Goal: Information Seeking & Learning: Learn about a topic

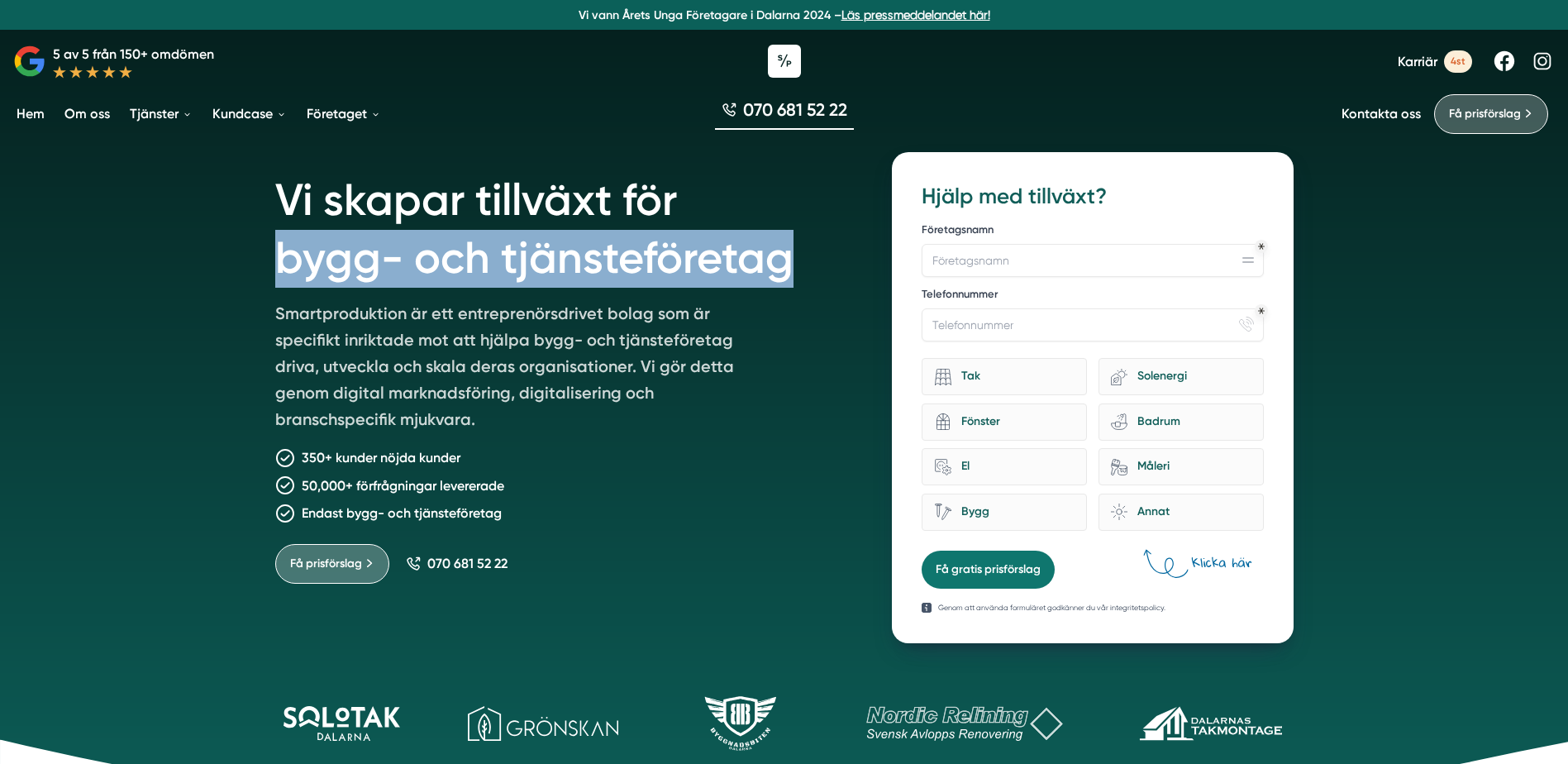
drag, startPoint x: 795, startPoint y: 267, endPoint x: 281, endPoint y: 262, distance: 514.0
click at [281, 262] on h1 "Vi skapar tillväxt för bygg- och tjänsteföretag" at bounding box center [564, 226] width 578 height 148
click at [512, 271] on h1 "Vi skapar tillväxt för bygg- och tjänsteföretag" at bounding box center [564, 226] width 578 height 148
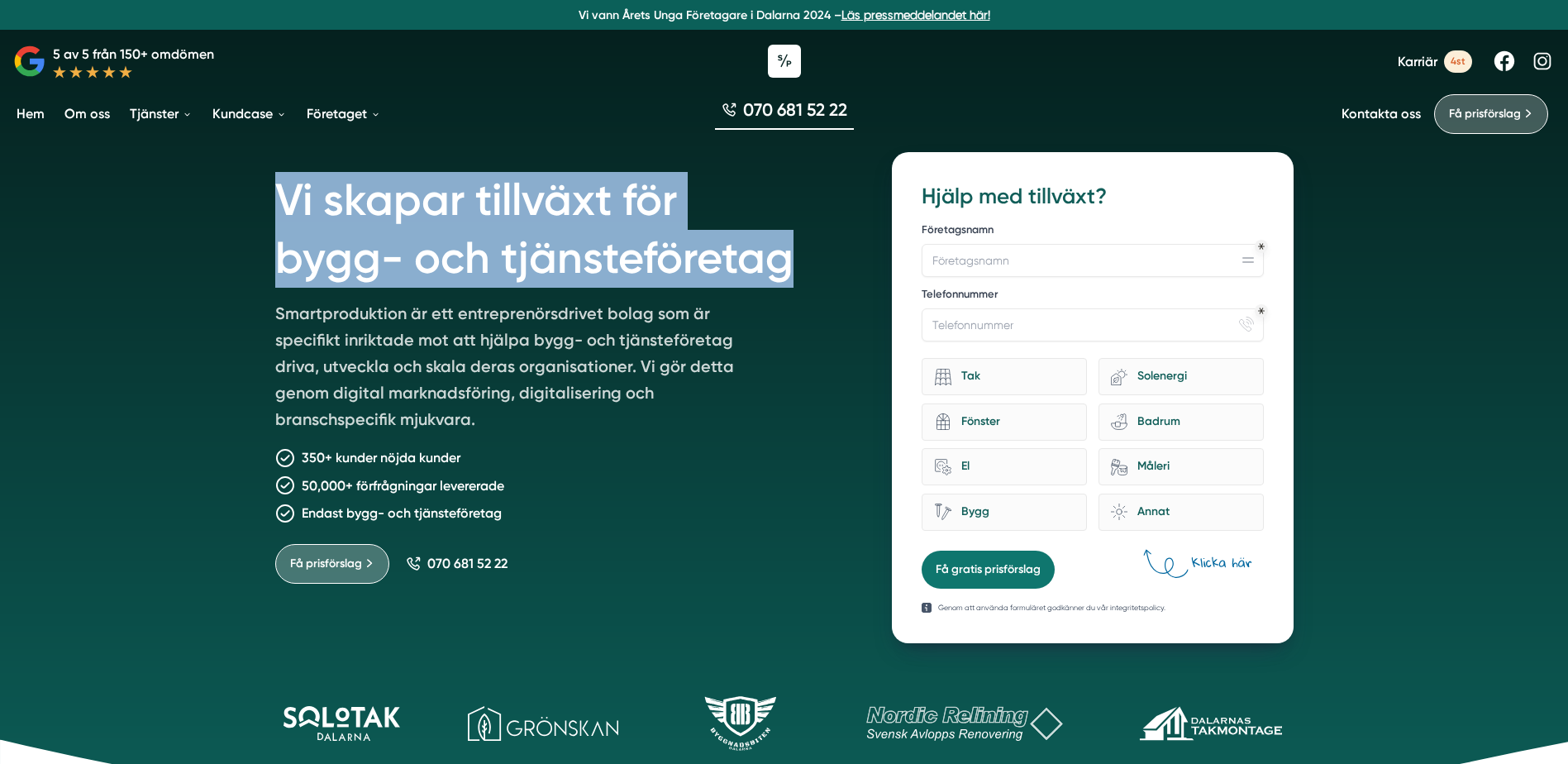
drag, startPoint x: 281, startPoint y: 196, endPoint x: 803, endPoint y: 243, distance: 524.1
click at [803, 243] on h1 "Vi skapar tillväxt för bygg- och tjänsteföretag" at bounding box center [564, 226] width 578 height 148
drag, startPoint x: 803, startPoint y: 243, endPoint x: 797, endPoint y: 255, distance: 13.4
click at [797, 255] on h1 "Vi skapar tillväxt för bygg- och tjänsteföretag" at bounding box center [564, 226] width 578 height 148
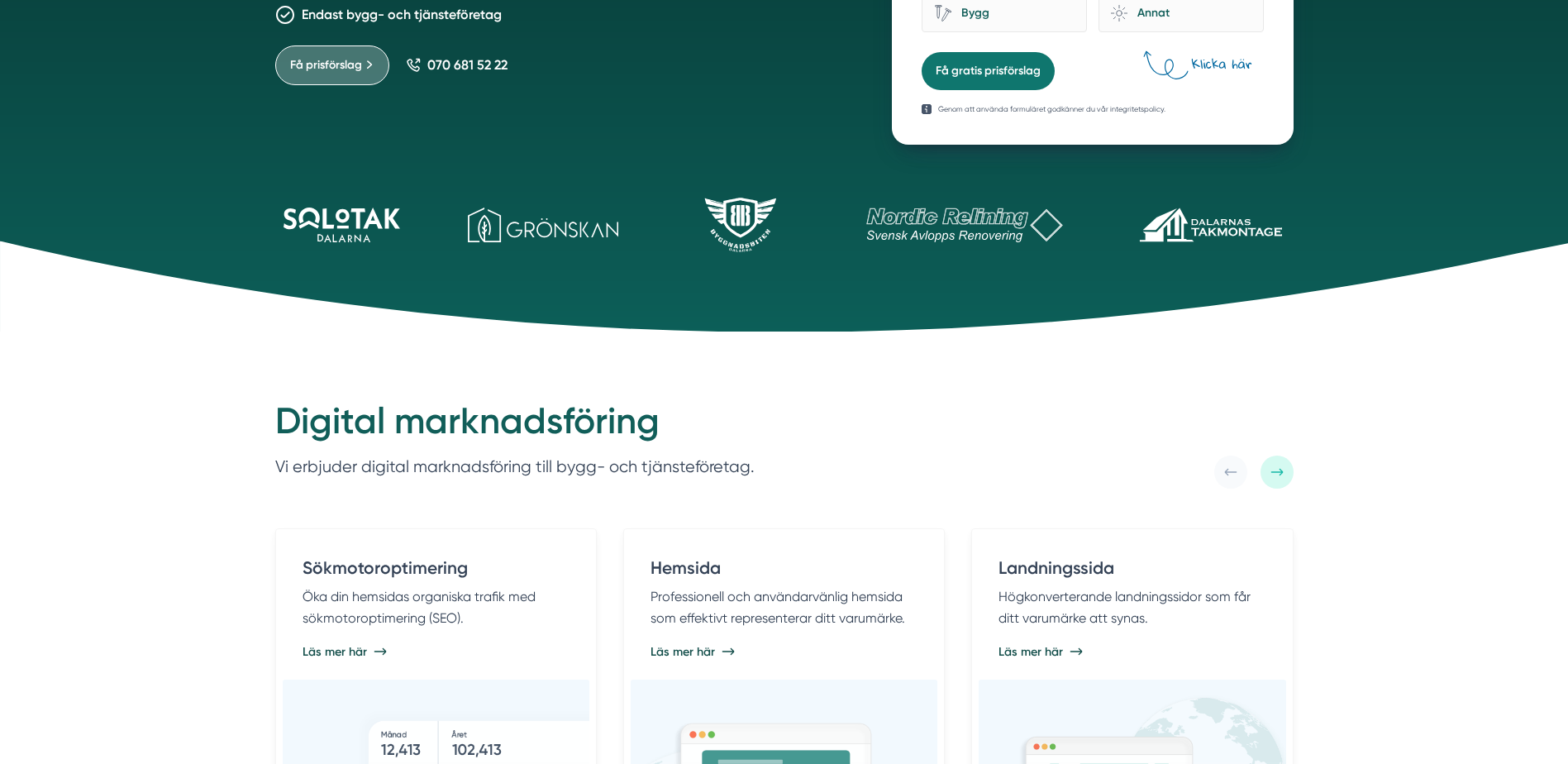
scroll to position [525, 0]
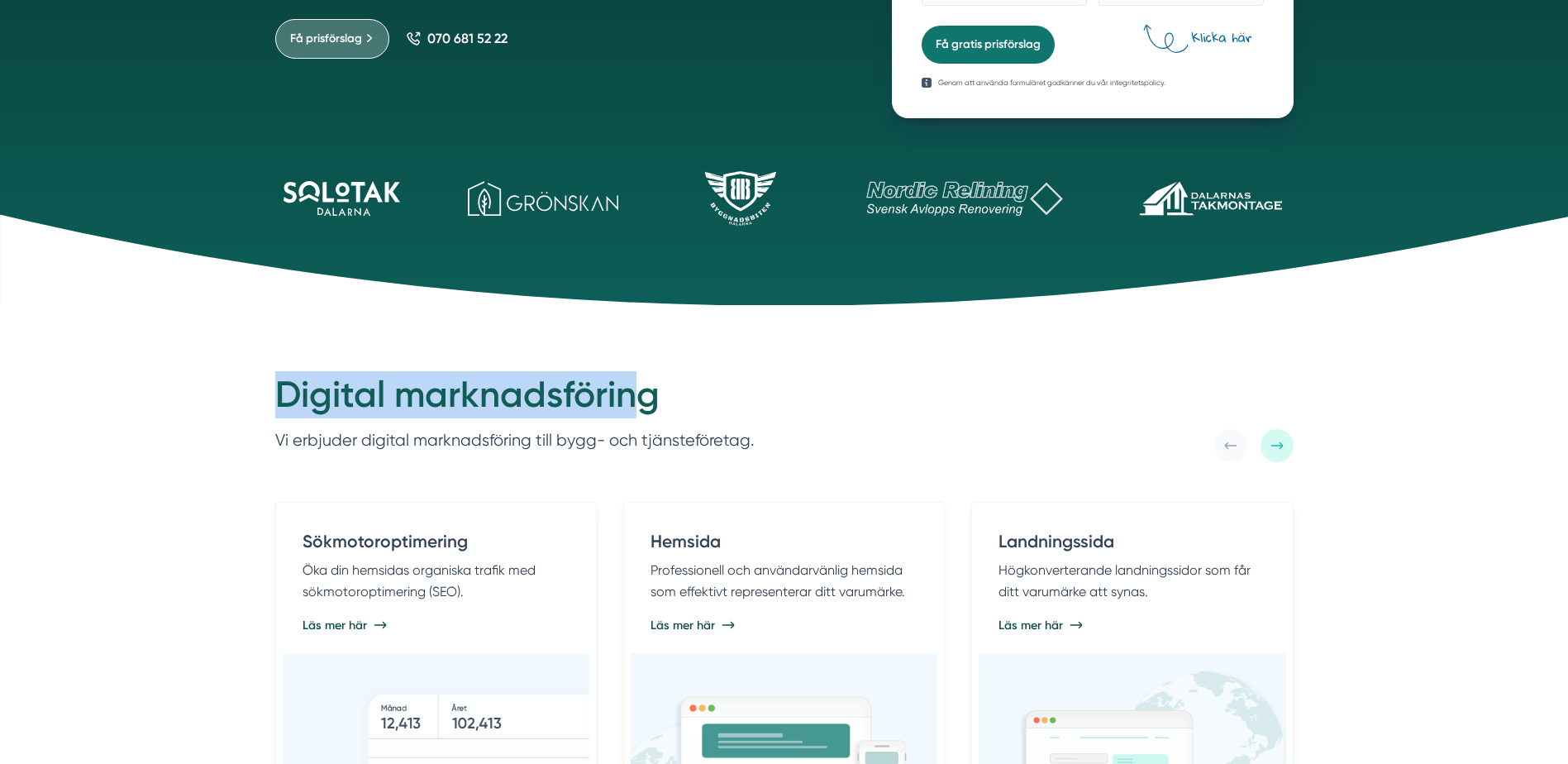
drag, startPoint x: 284, startPoint y: 387, endPoint x: 645, endPoint y: 404, distance: 361.4
click at [645, 404] on h2 "Digital marknadsföring" at bounding box center [515, 400] width 479 height 57
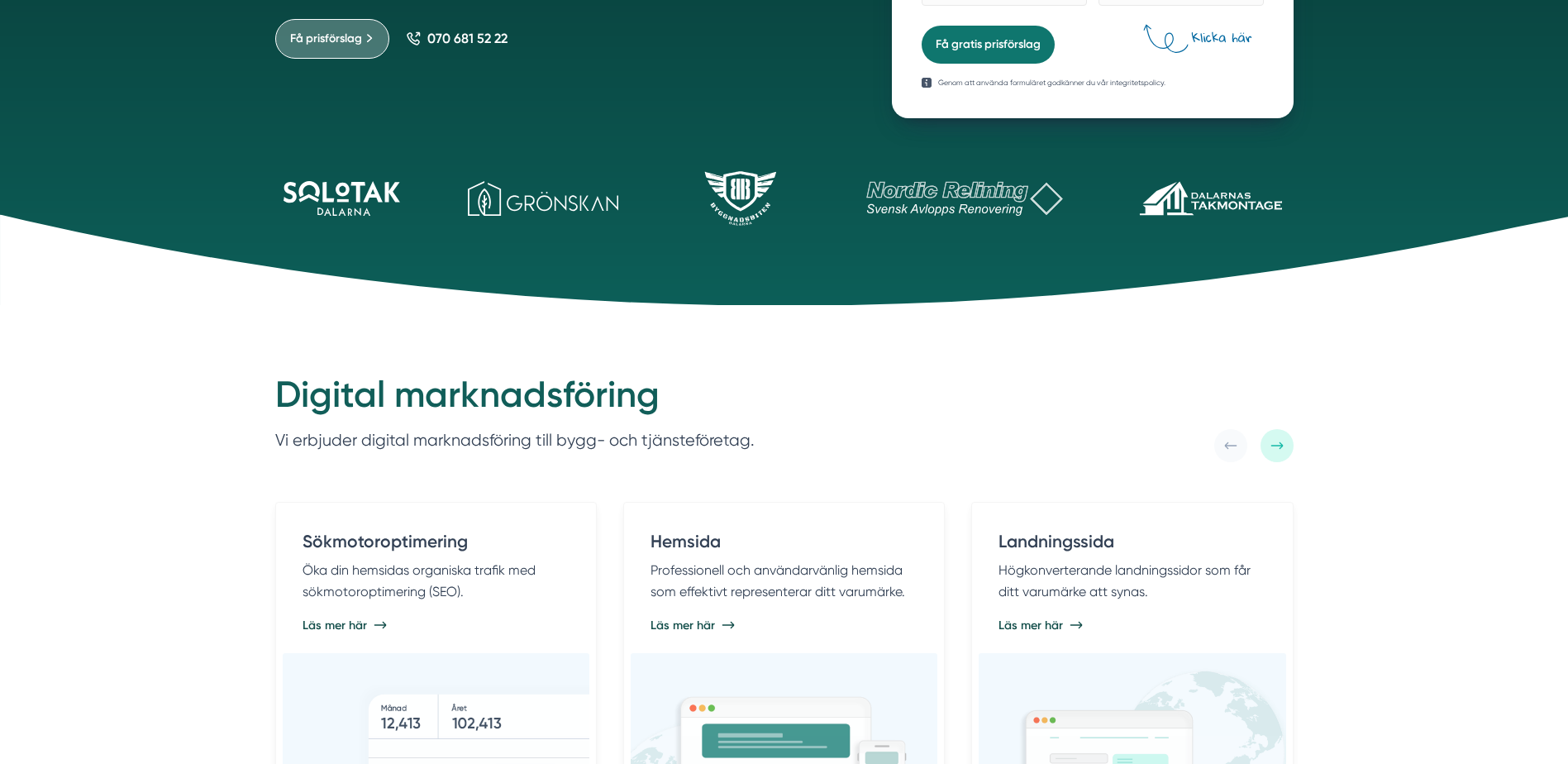
drag, startPoint x: 645, startPoint y: 404, endPoint x: 661, endPoint y: 402, distance: 16.1
click at [661, 402] on h2 "Digital marknadsföring" at bounding box center [515, 400] width 479 height 57
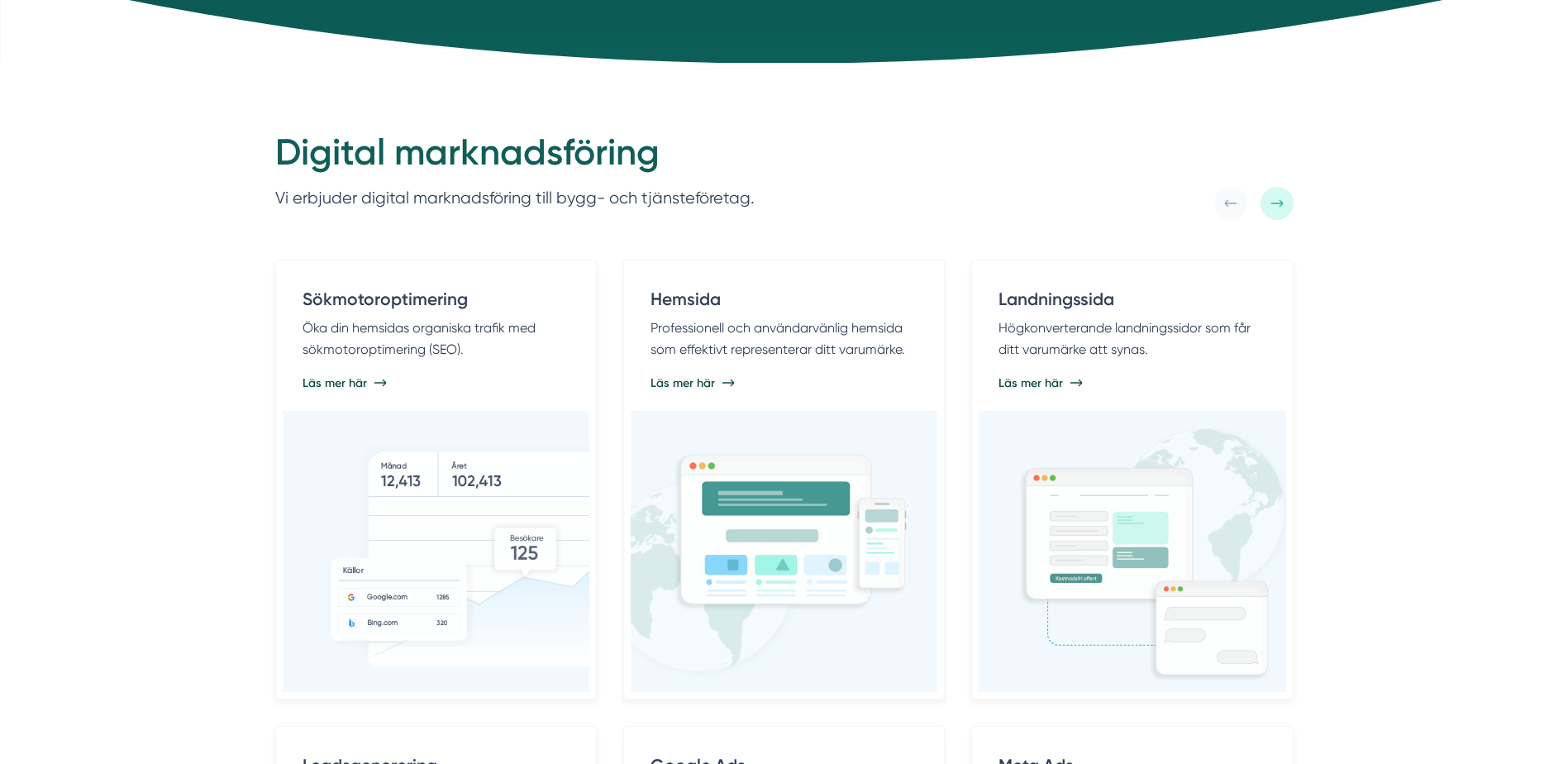
scroll to position [774, 0]
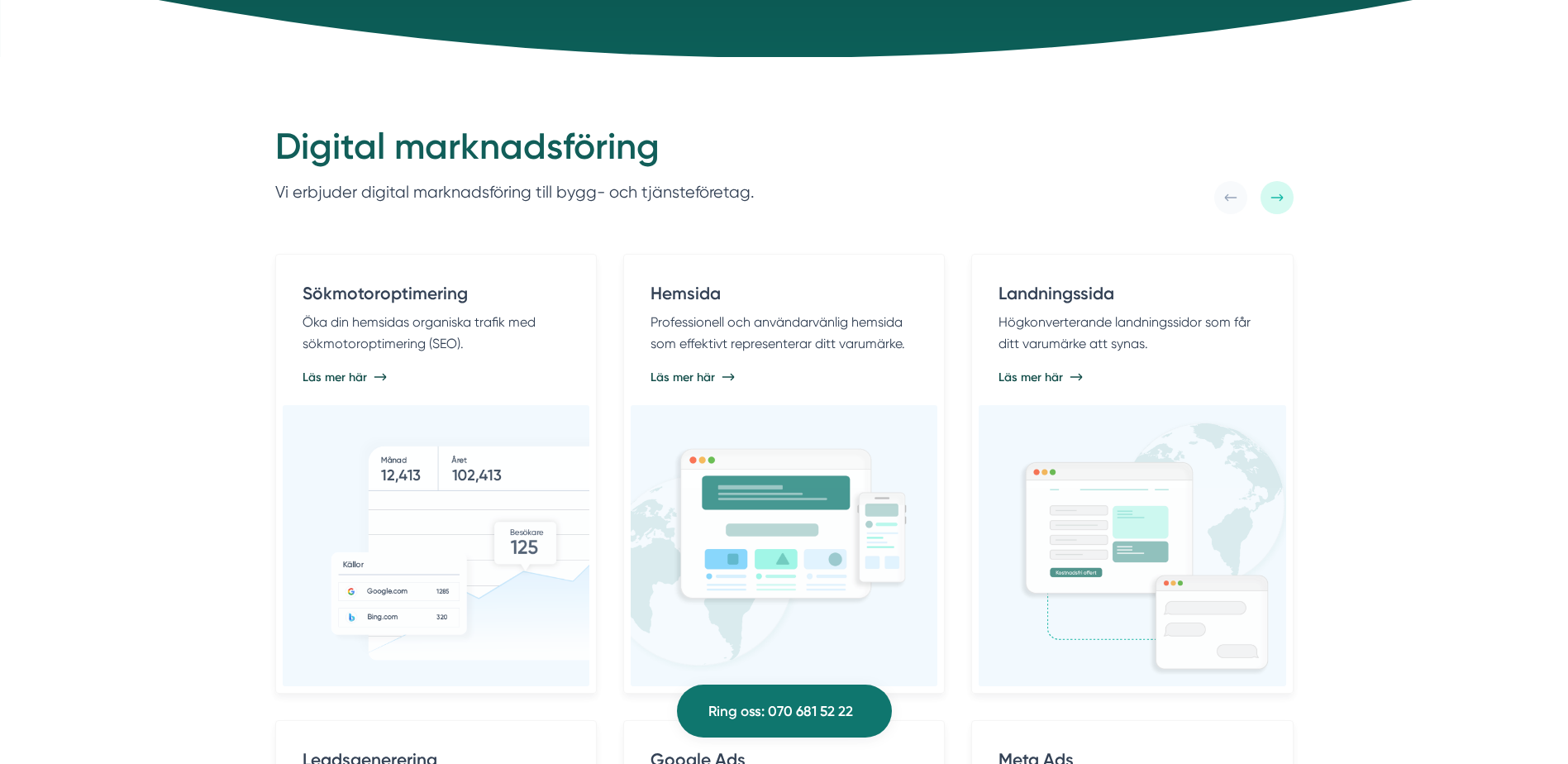
click at [120, 428] on div "Digital marknadsföring Vi erbjuder digital marknadsföring till bygg- och tjänst…" at bounding box center [784, 642] width 1568 height 1170
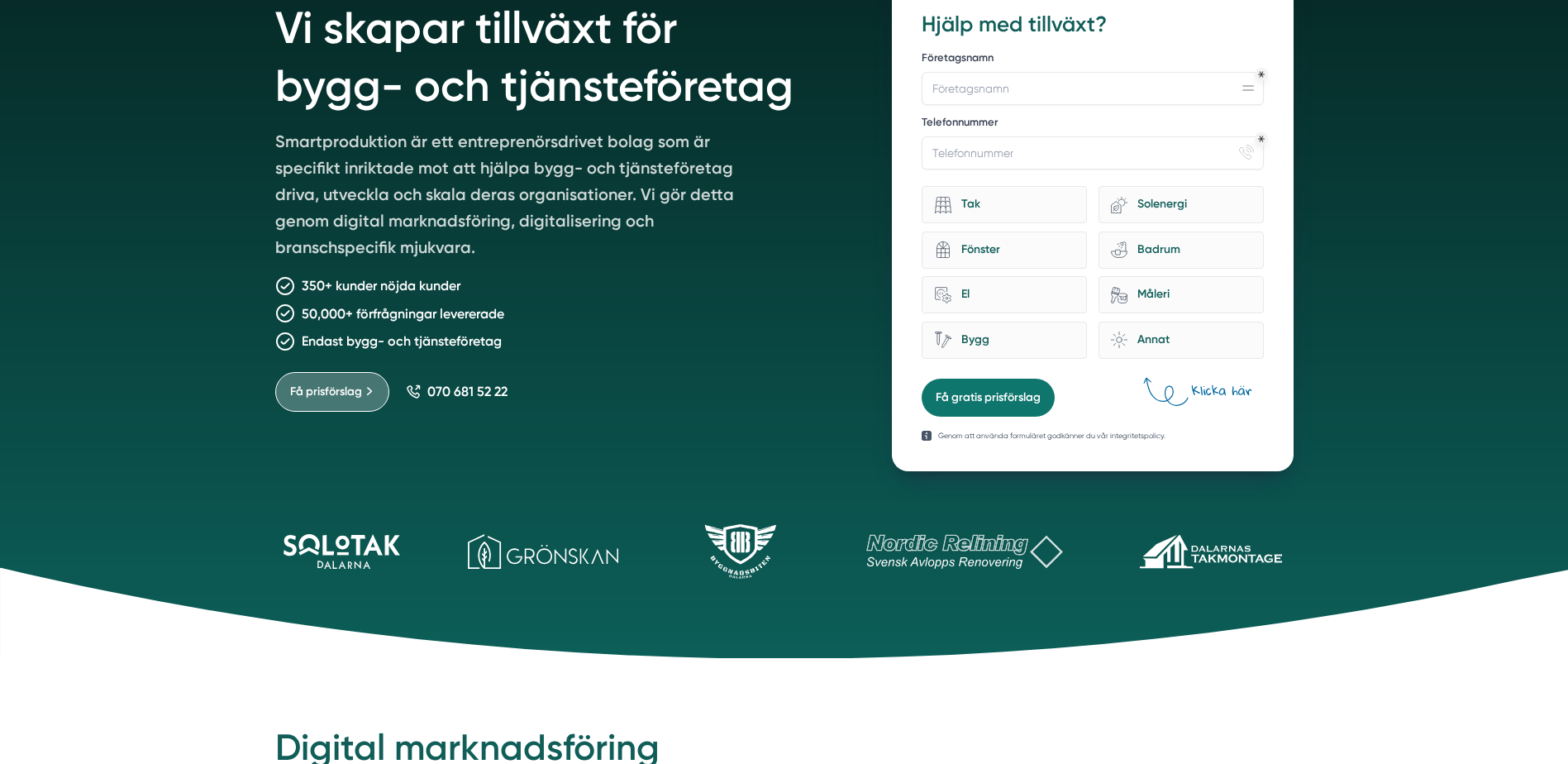
scroll to position [0, 0]
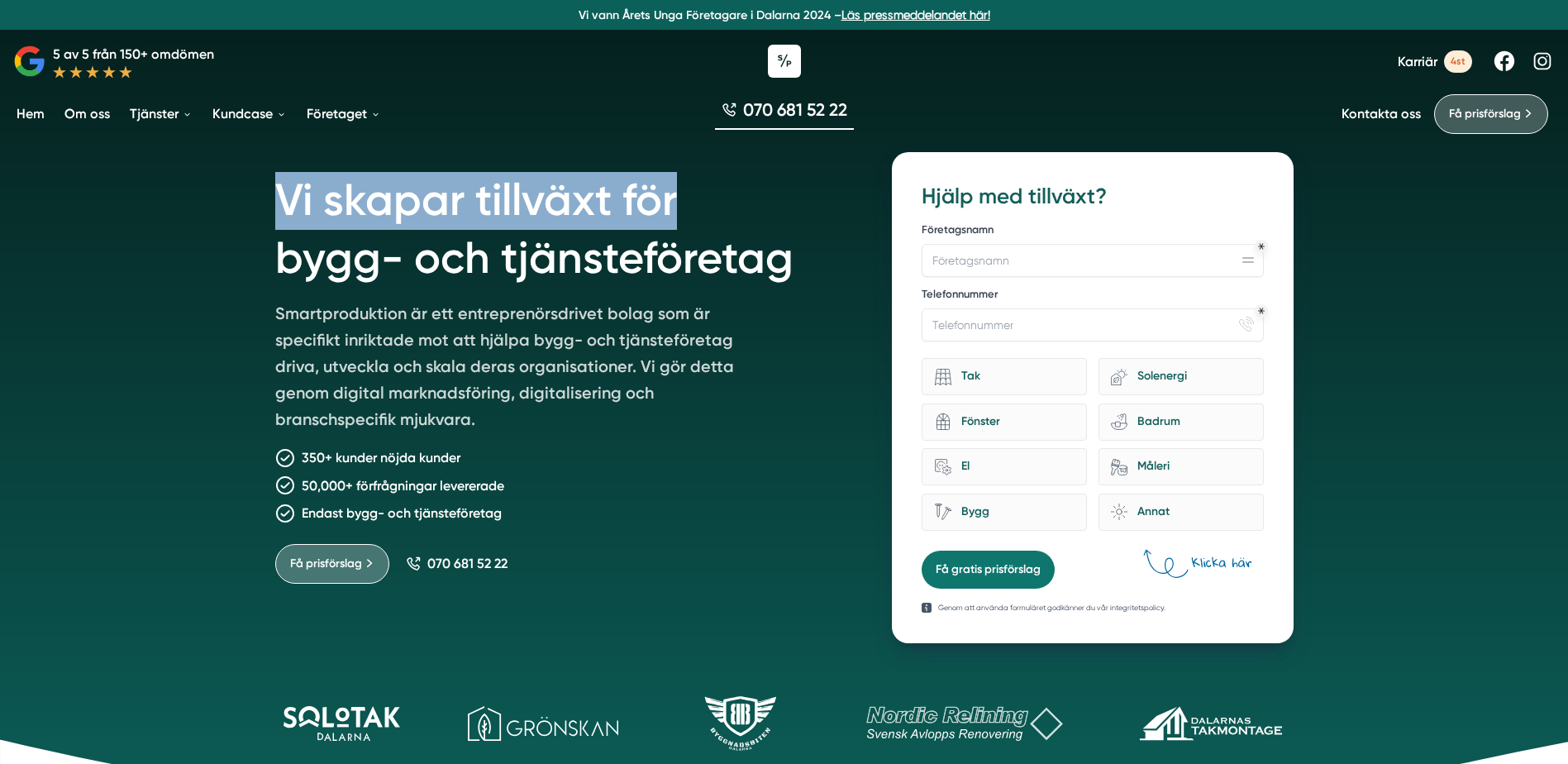
drag, startPoint x: 276, startPoint y: 203, endPoint x: 690, endPoint y: 214, distance: 414.1
click at [690, 214] on h1 "Vi skapar tillväxt för bygg- och tjänsteföretag" at bounding box center [564, 226] width 578 height 148
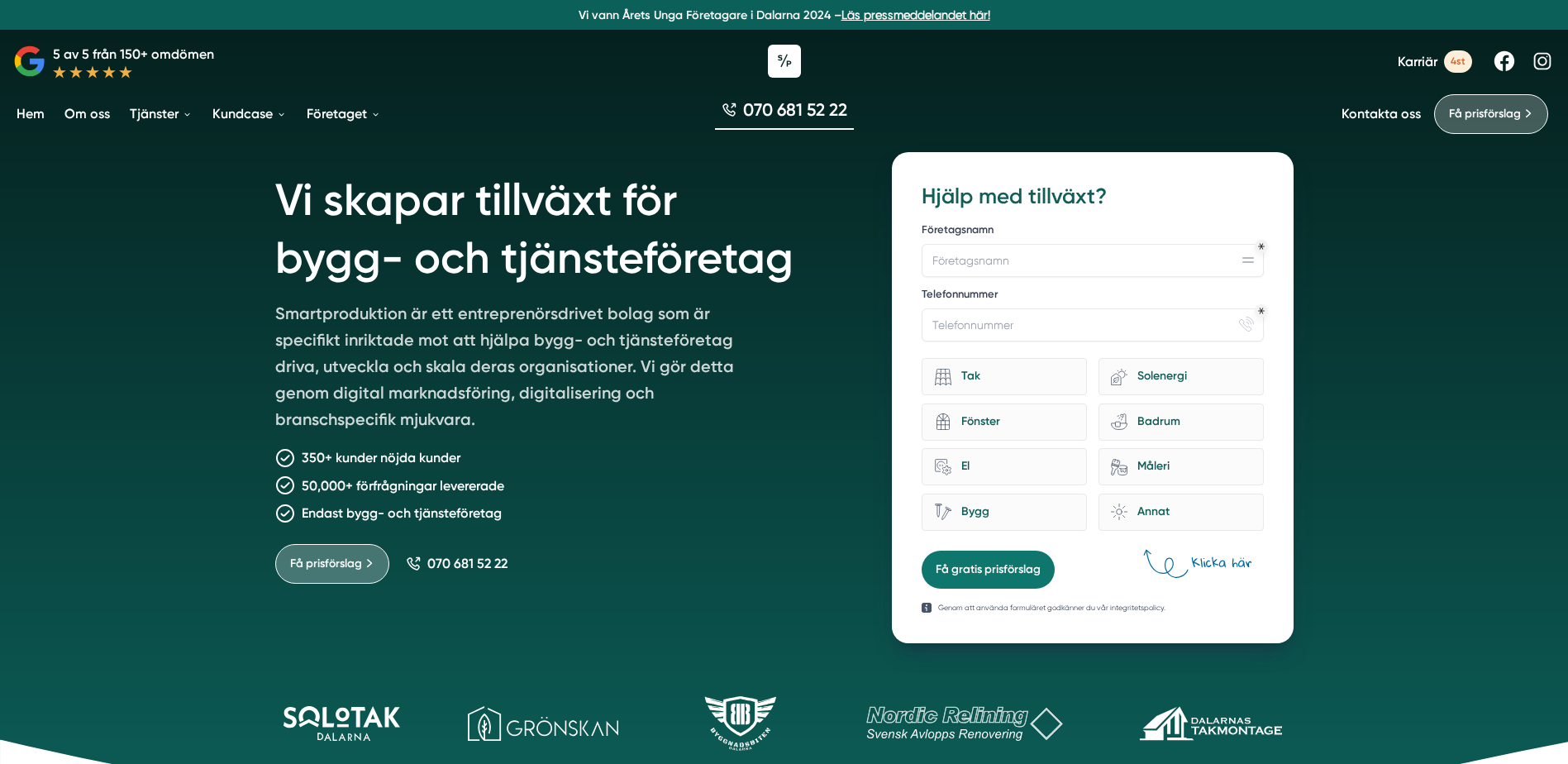
drag, startPoint x: 690, startPoint y: 214, endPoint x: 792, endPoint y: 257, distance: 110.7
click at [792, 257] on h1 "Vi skapar tillväxt för bygg- och tjänsteföretag" at bounding box center [564, 226] width 578 height 148
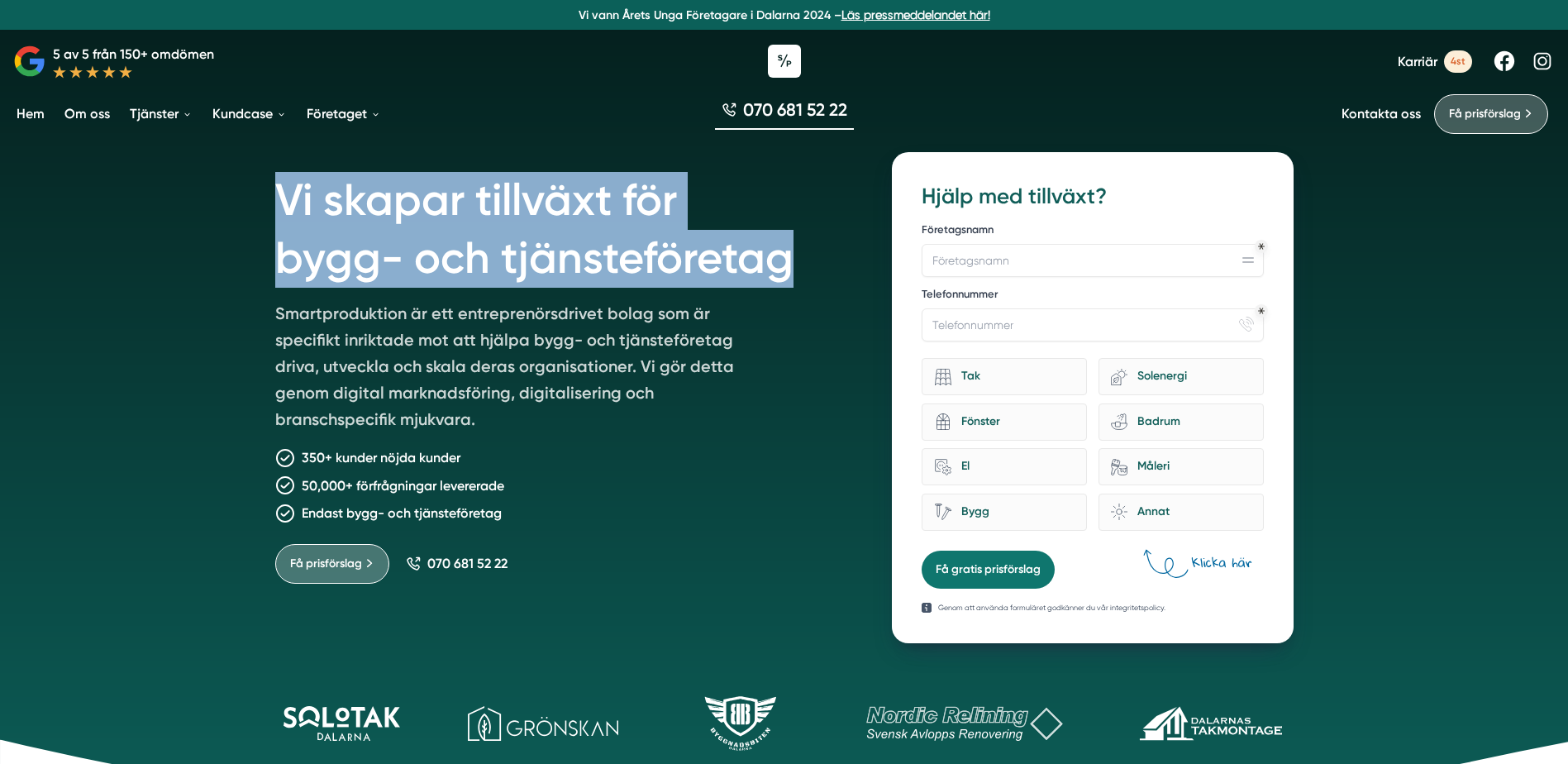
drag, startPoint x: 794, startPoint y: 259, endPoint x: 281, endPoint y: 194, distance: 517.1
click at [281, 194] on h1 "Vi skapar tillväxt för bygg- och tjänsteföretag" at bounding box center [564, 226] width 578 height 148
drag, startPoint x: 275, startPoint y: 197, endPoint x: 795, endPoint y: 265, distance: 524.4
click at [795, 265] on h1 "Vi skapar tillväxt för bygg- och tjänsteföretag" at bounding box center [564, 226] width 578 height 148
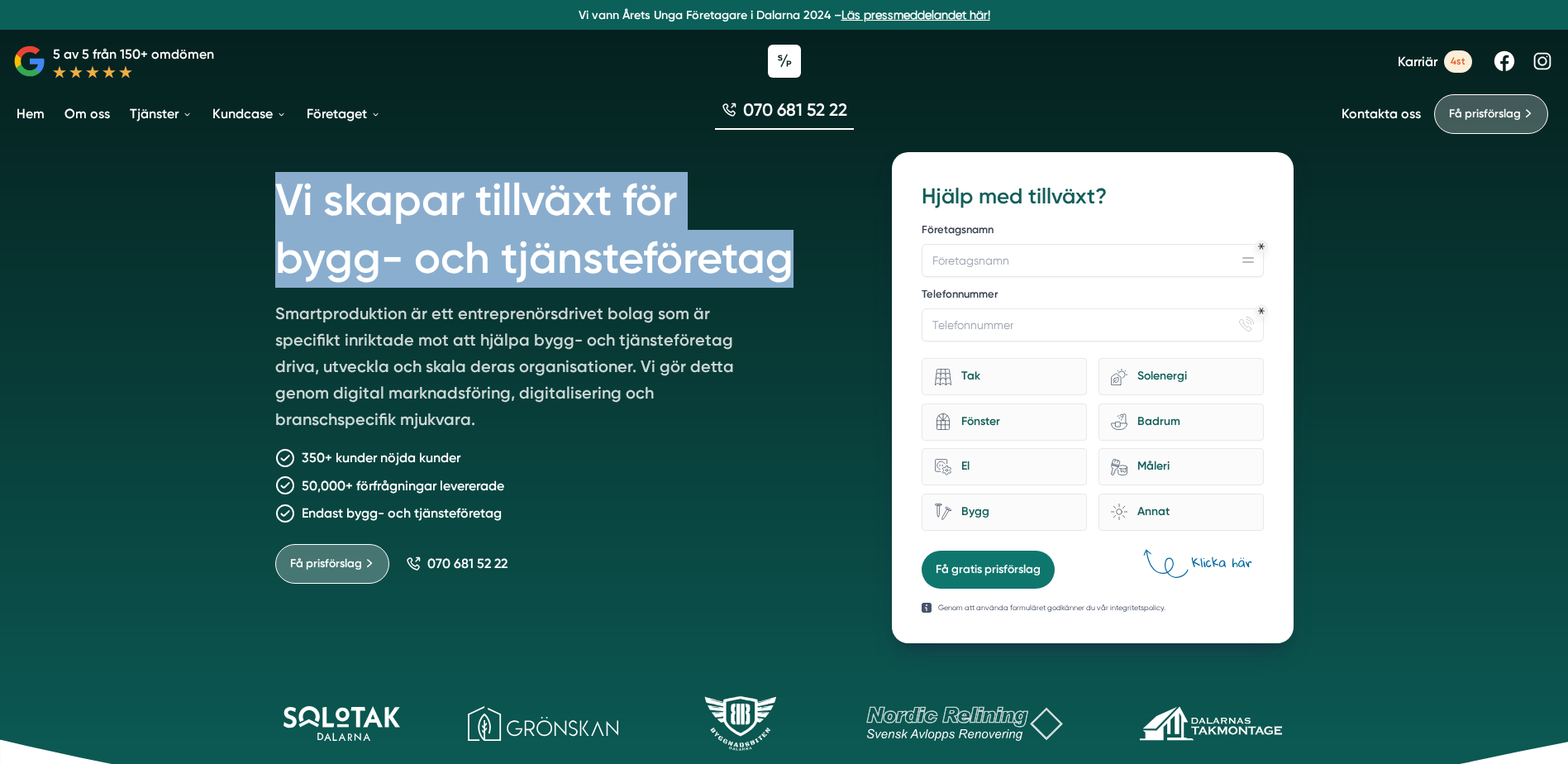
drag, startPoint x: 795, startPoint y: 265, endPoint x: 773, endPoint y: 259, distance: 22.8
click at [795, 265] on h1 "Vi skapar tillväxt för bygg- och tjänsteföretag" at bounding box center [564, 226] width 578 height 148
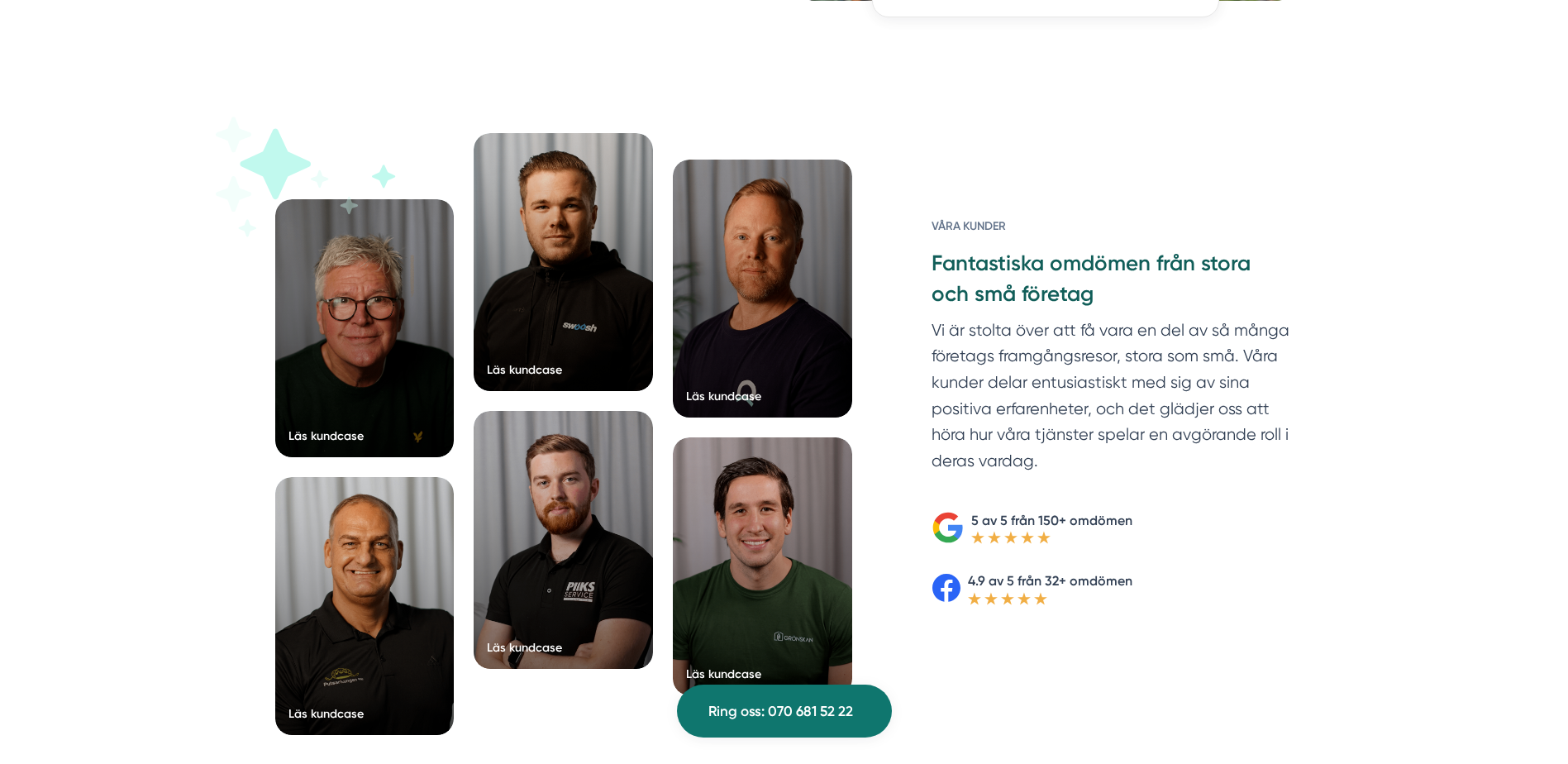
scroll to position [2553, 0]
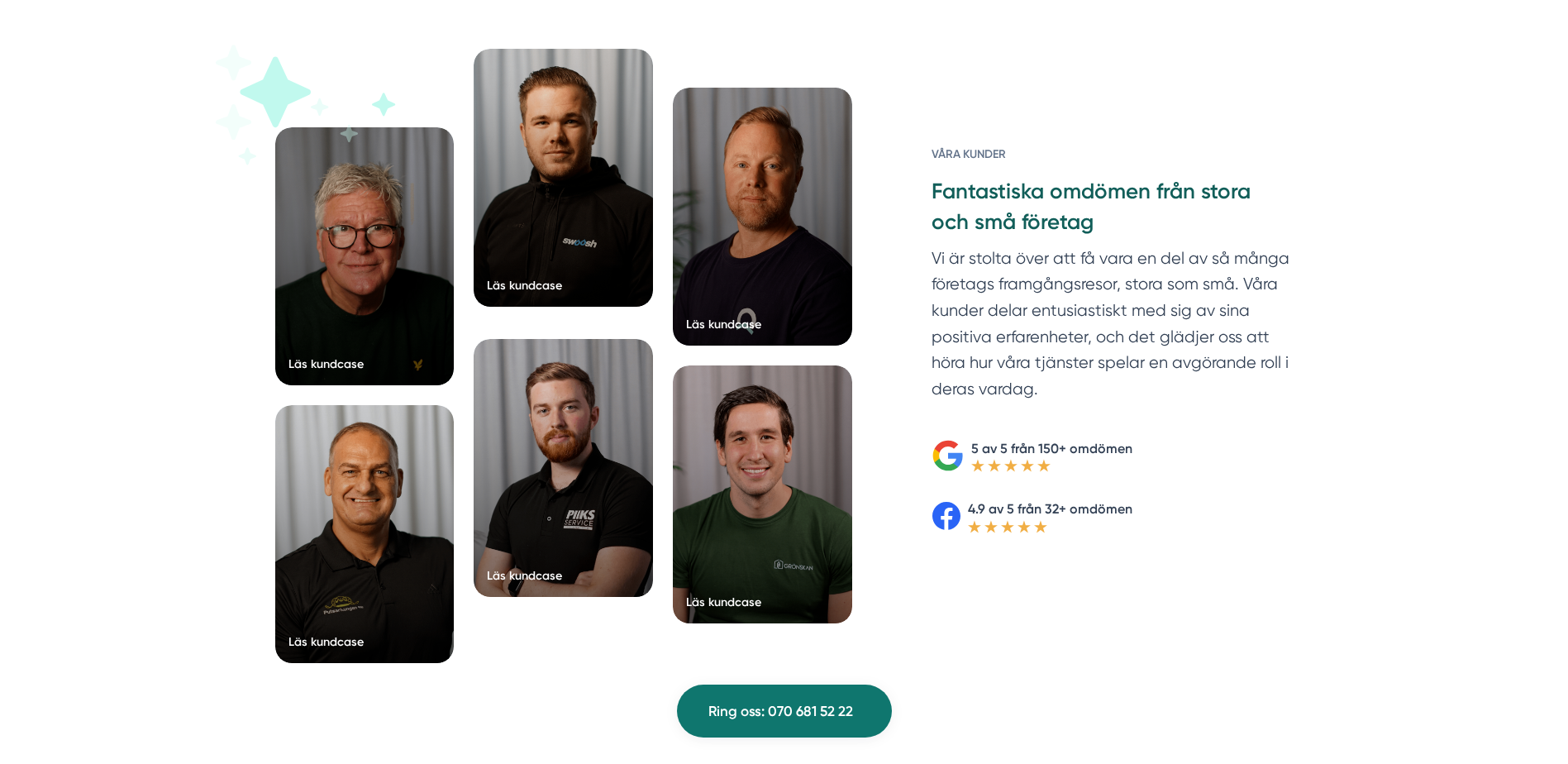
click at [580, 139] on div at bounding box center [563, 177] width 179 height 258
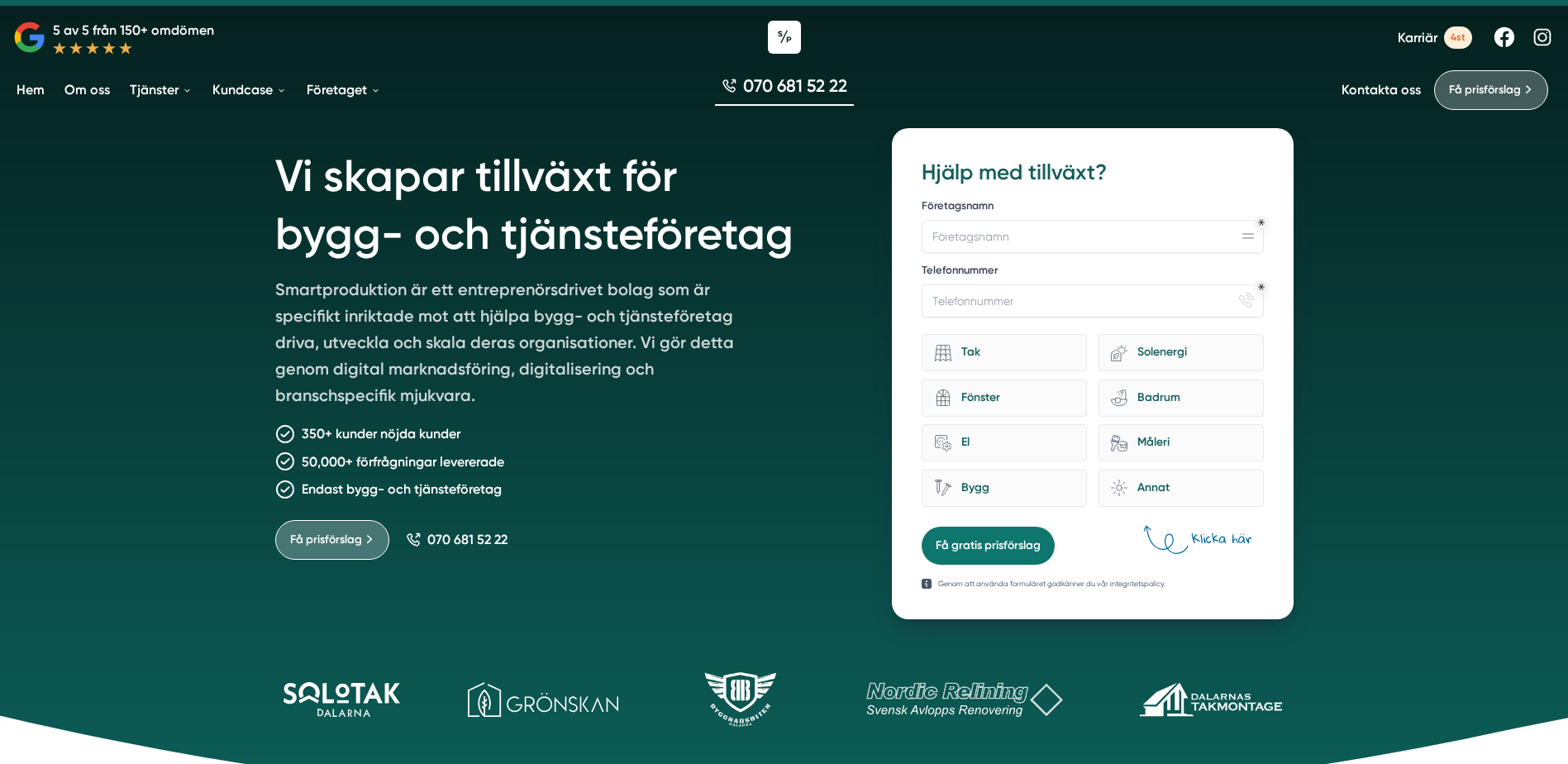
scroll to position [0, 0]
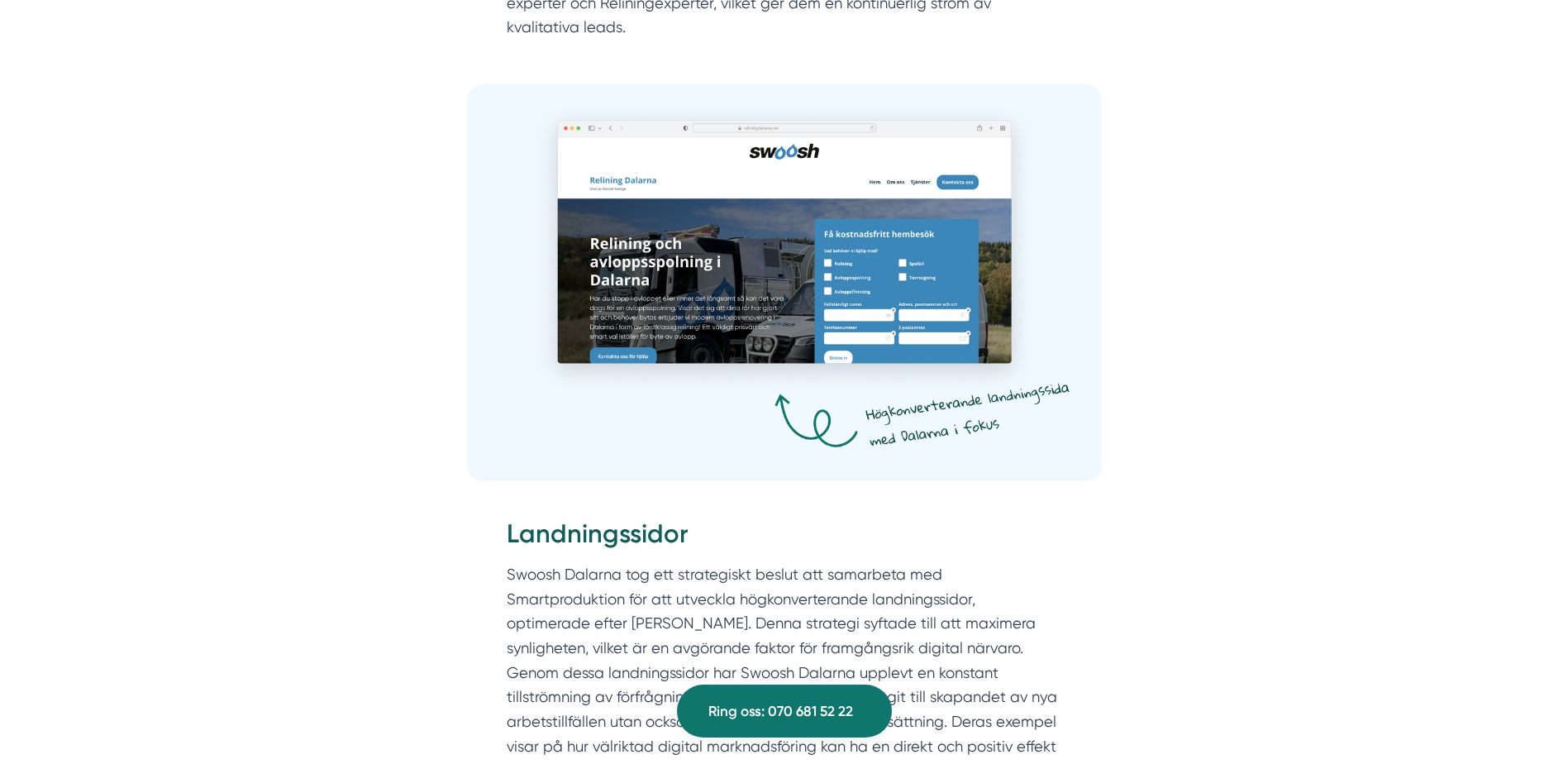
scroll to position [1323, 0]
